Goal: Find specific page/section: Find specific page/section

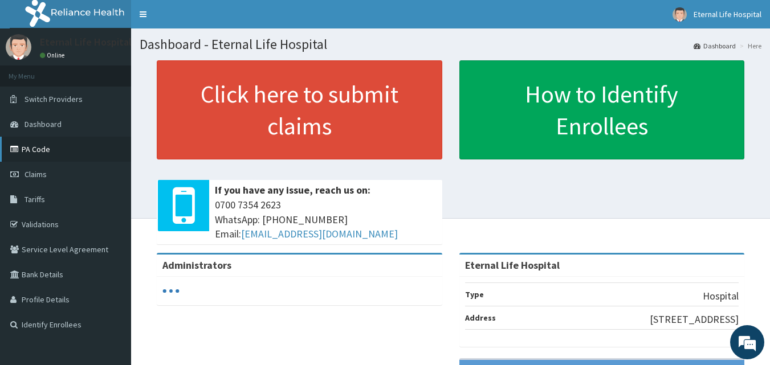
drag, startPoint x: 47, startPoint y: 151, endPoint x: 62, endPoint y: 150, distance: 15.4
click at [47, 151] on link "PA Code" at bounding box center [65, 149] width 131 height 25
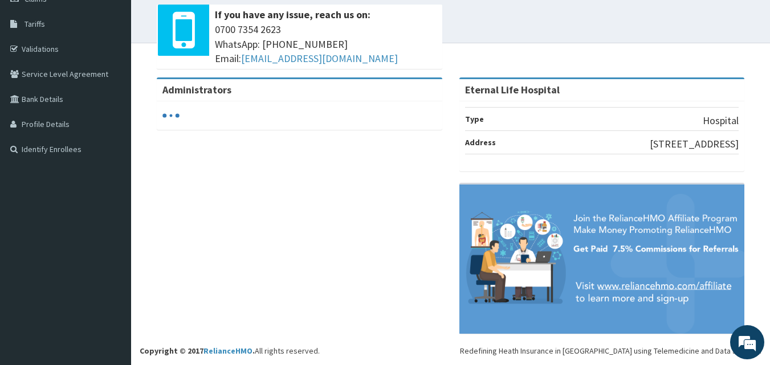
drag, startPoint x: 778, startPoint y: 97, endPoint x: 778, endPoint y: 241, distance: 143.7
click at [770, 266] on html "RelianceHMO Provider Portal | Dashboard R EL Toggle navigation Eternal Life Hos…" at bounding box center [385, 94] width 770 height 541
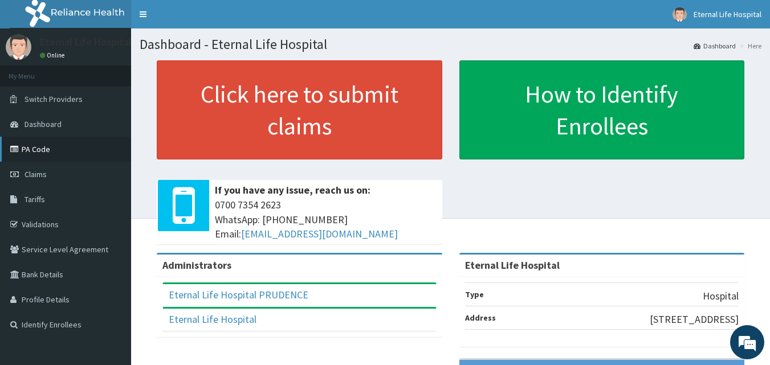
click at [45, 144] on link "PA Code" at bounding box center [65, 149] width 131 height 25
